Goal: Find specific page/section: Find specific page/section

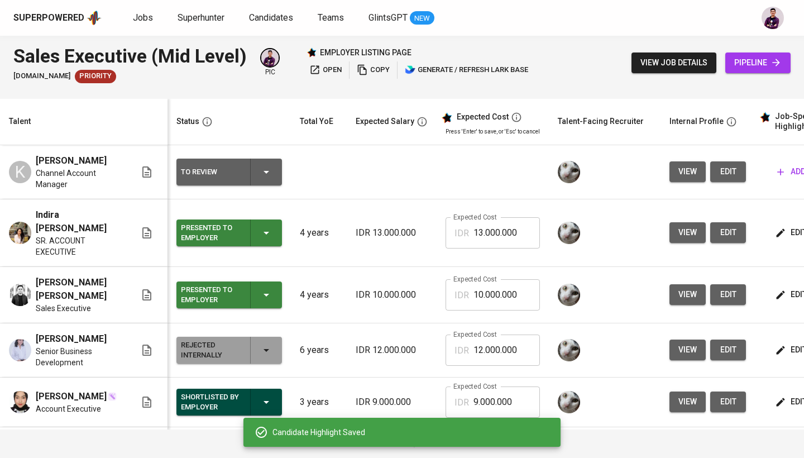
scroll to position [0, 160]
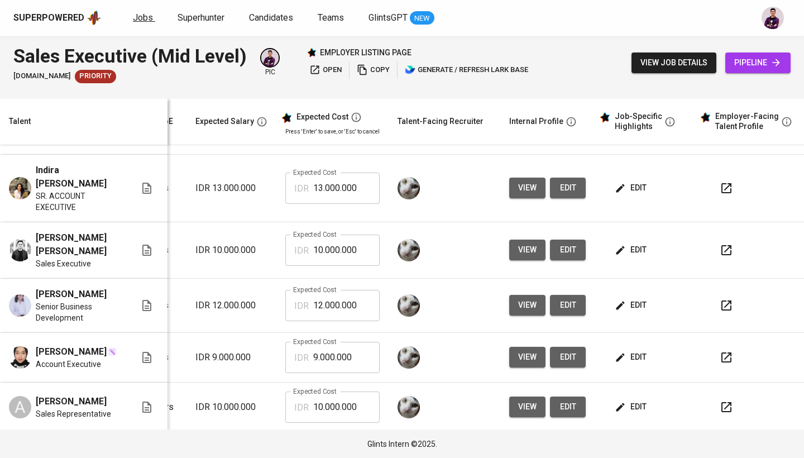
click at [136, 17] on span "Jobs" at bounding box center [143, 17] width 20 height 11
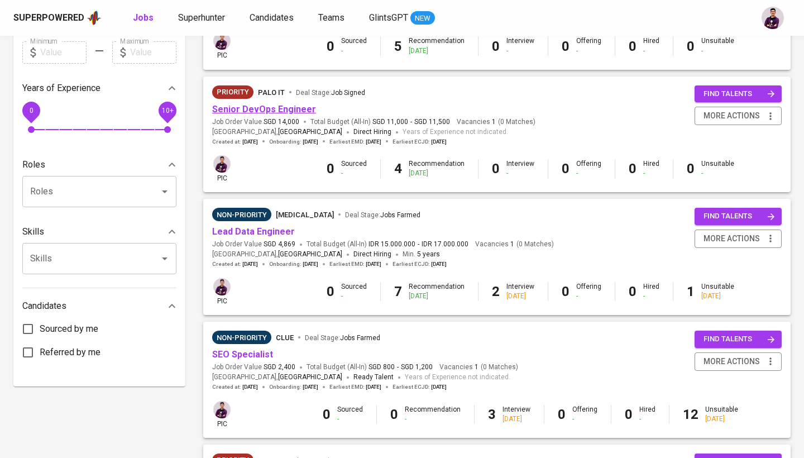
scroll to position [355, 0]
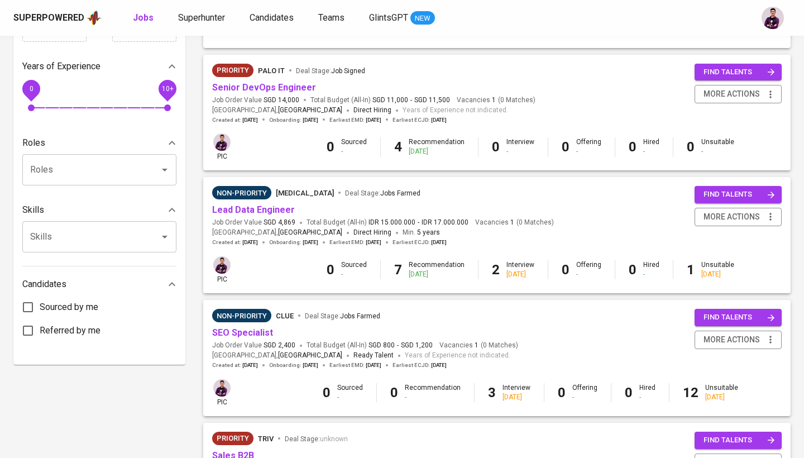
click at [276, 198] on div "Non-Priority [MEDICAL_DATA] Deal Stage : Jobs Farmed" at bounding box center [383, 195] width 342 height 18
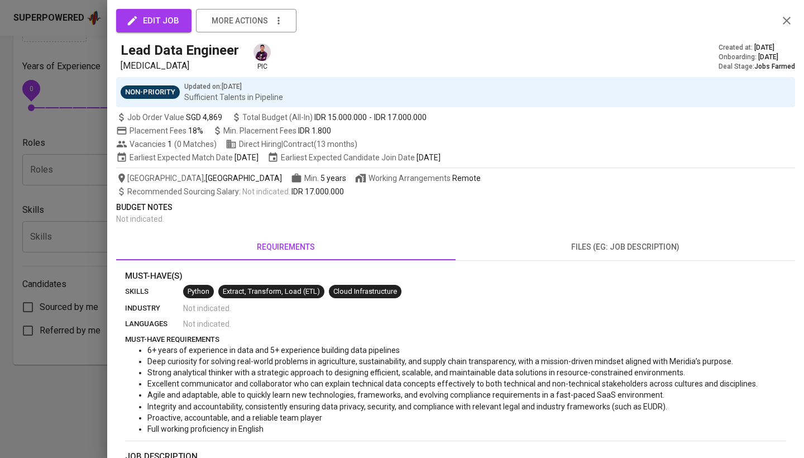
click at [787, 19] on icon "button" at bounding box center [786, 20] width 13 height 13
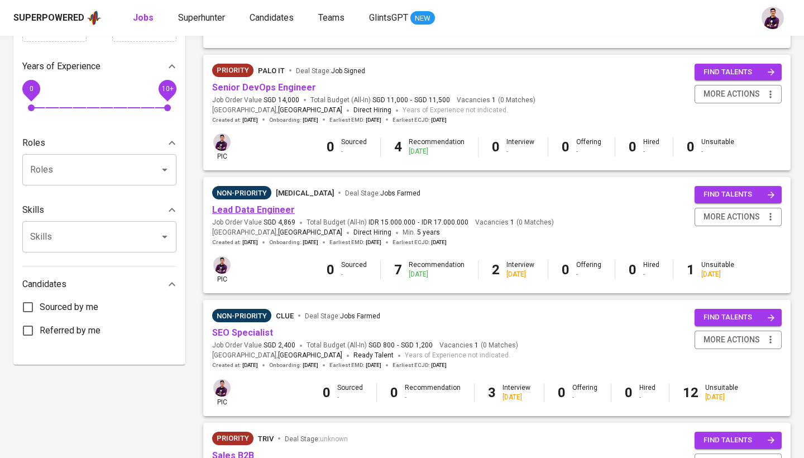
click at [253, 204] on link "Lead Data Engineer" at bounding box center [253, 209] width 83 height 11
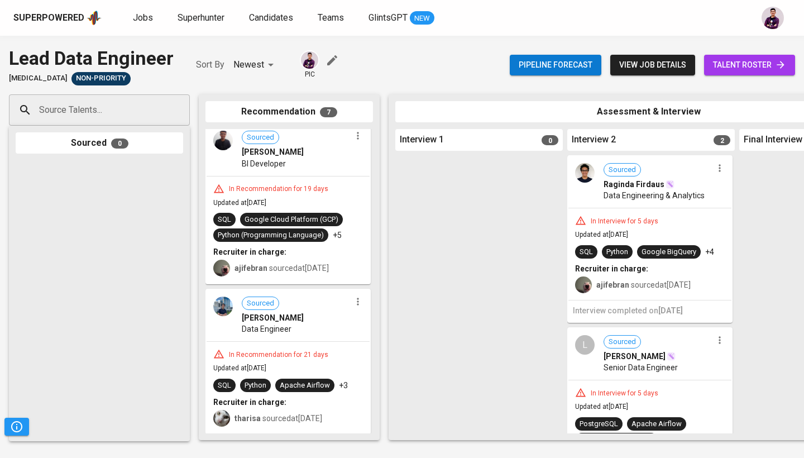
scroll to position [839, 0]
click at [224, 313] on img at bounding box center [223, 307] width 20 height 20
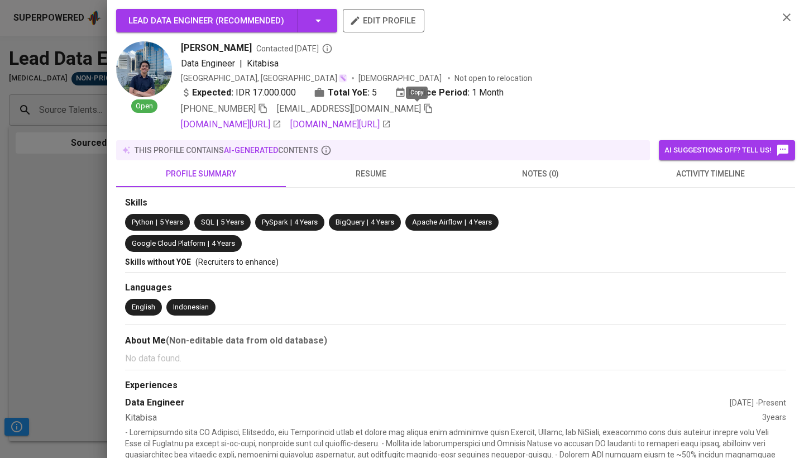
click at [423, 111] on icon "button" at bounding box center [428, 108] width 10 height 10
click at [376, 180] on button "resume" at bounding box center [371, 173] width 170 height 27
